Goal: Task Accomplishment & Management: Use online tool/utility

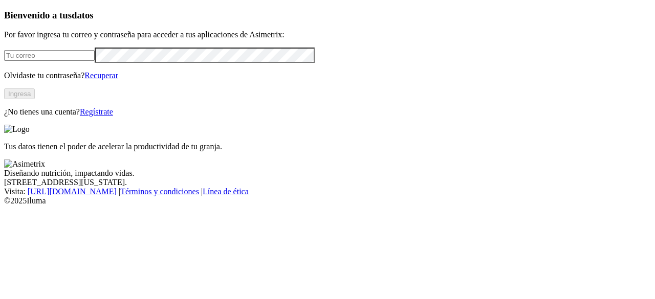
type input "veterinariomesasantos@avicolaelguamito.com"
click at [35, 99] on button "Ingresa" at bounding box center [19, 94] width 31 height 11
